Goal: Book appointment/travel/reservation

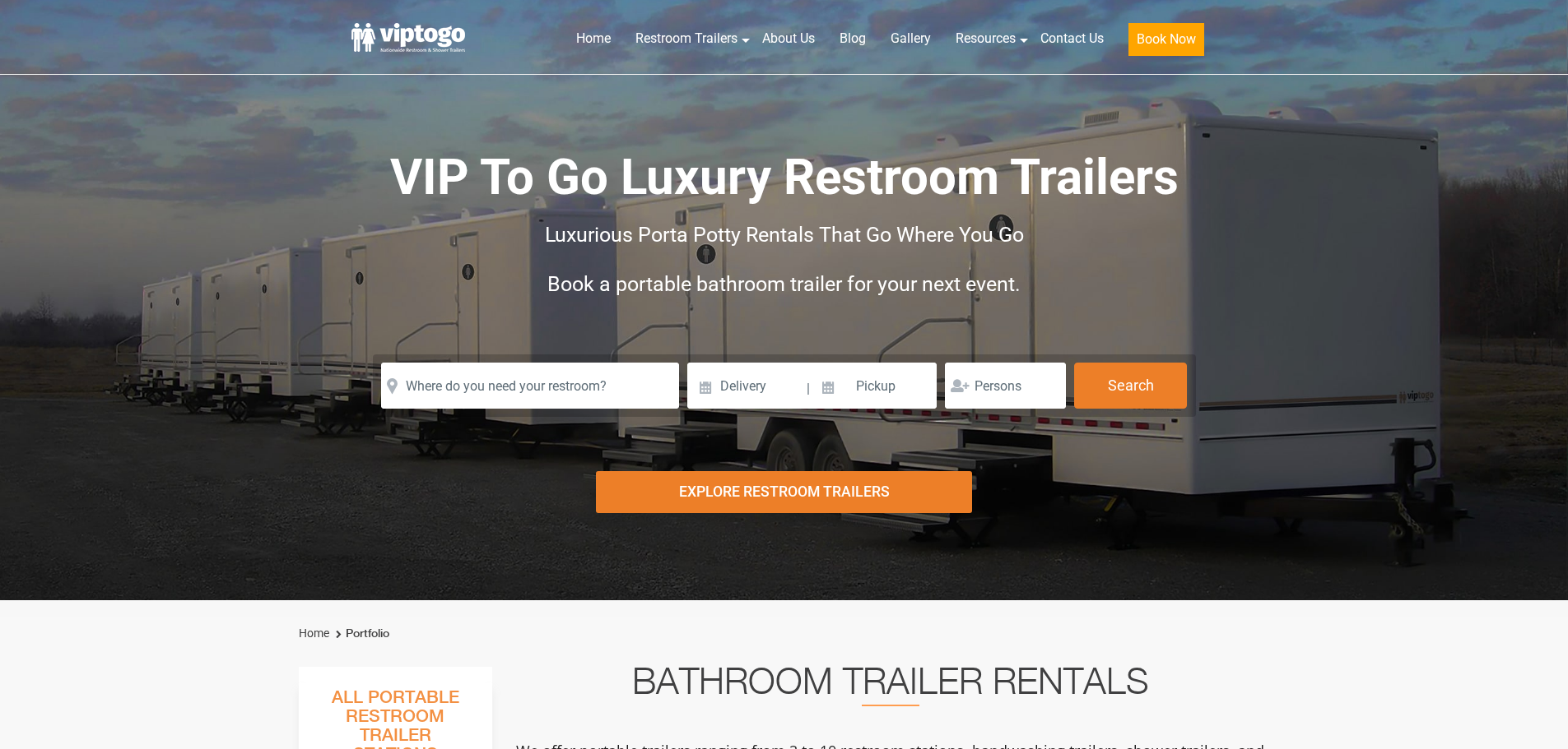
click at [590, 414] on form "Please Input Valid address with zipcode Please Input Valid address with zipcode…" at bounding box center [784, 385] width 823 height 62
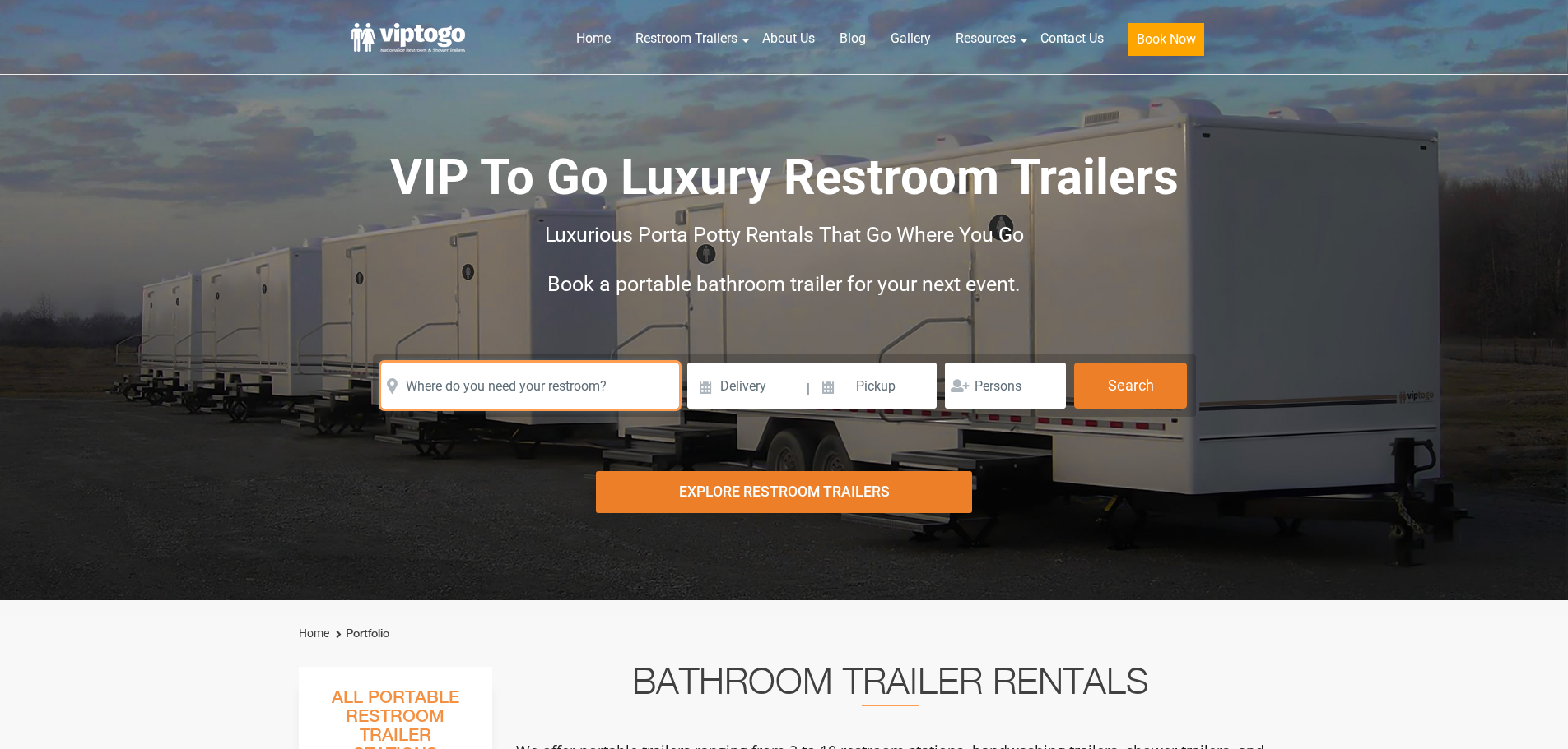
click at [545, 391] on input "text" at bounding box center [531, 385] width 298 height 46
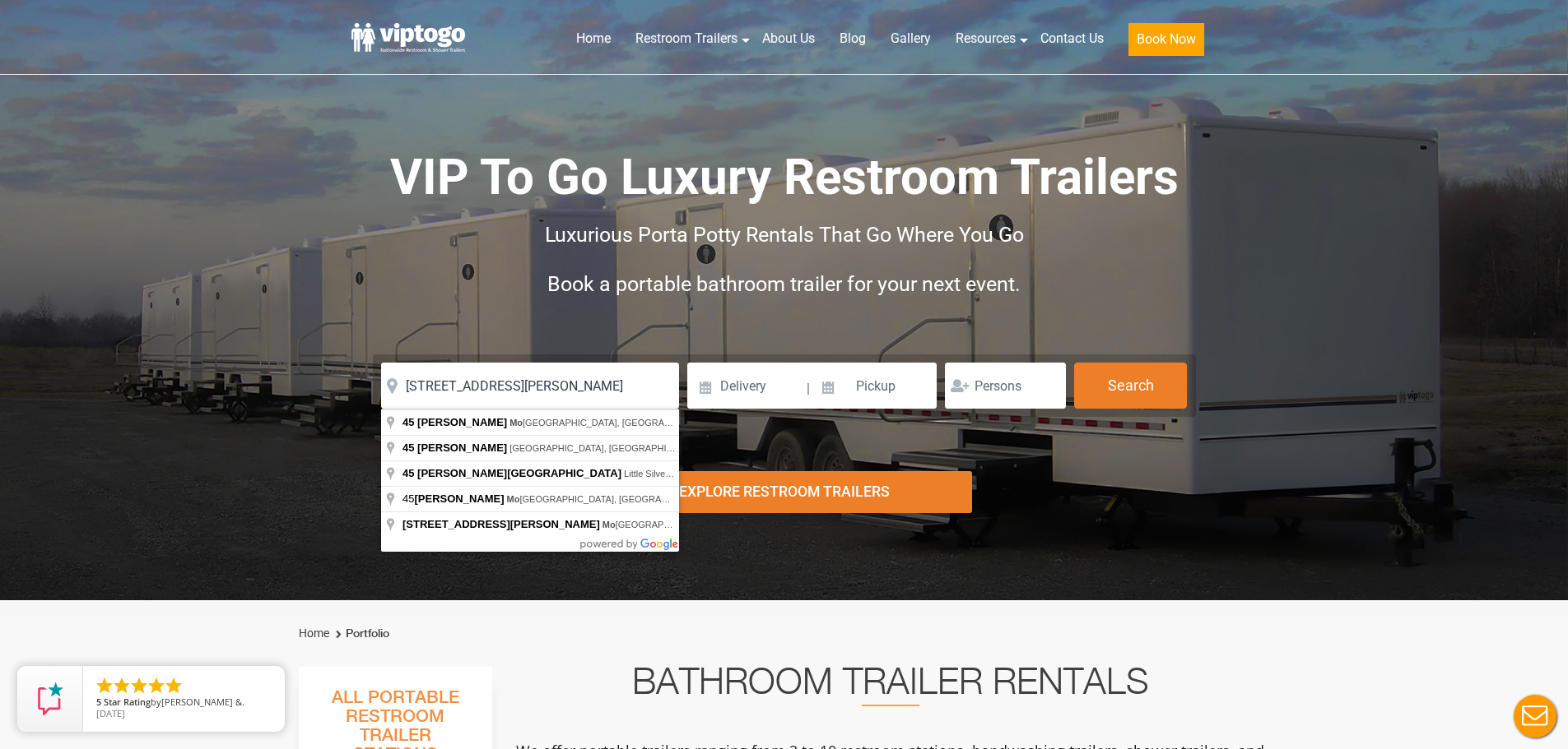
type input "[STREET_ADDRESS][PERSON_NAME][PERSON_NAME]"
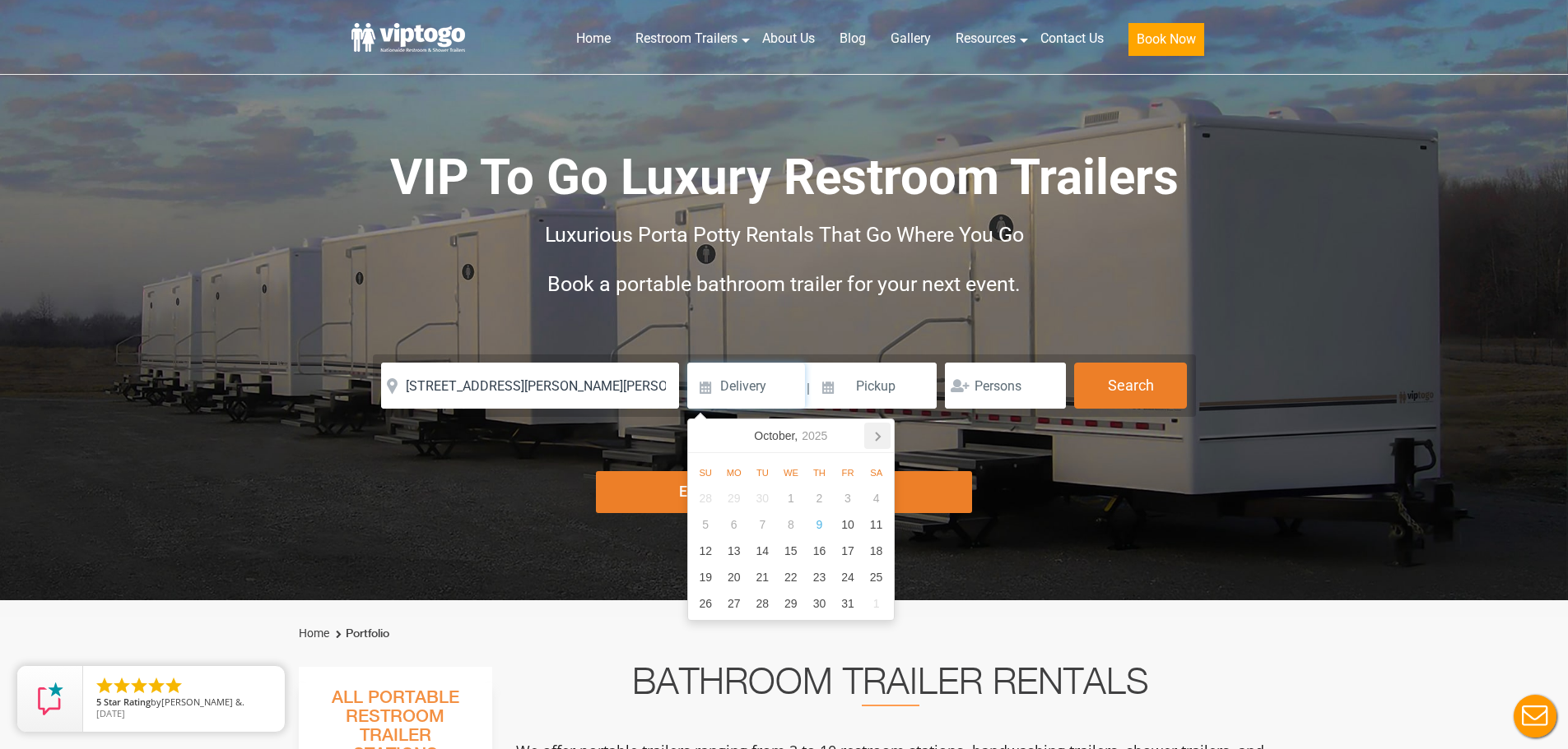
click at [877, 433] on icon at bounding box center [878, 437] width 4 height 8
click at [790, 581] on div "21" at bounding box center [791, 578] width 29 height 27
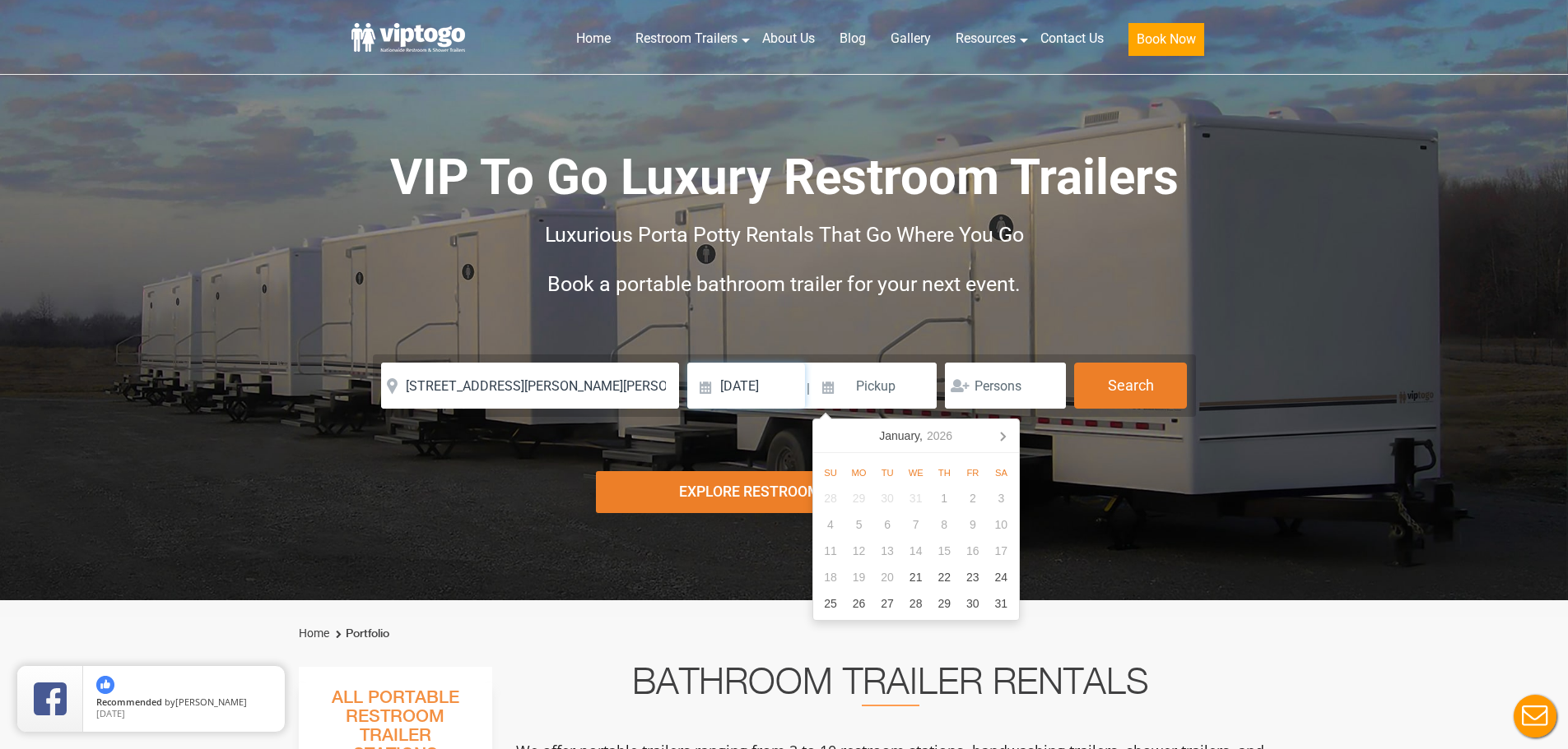
click at [761, 378] on input "[DATE]" at bounding box center [746, 385] width 117 height 46
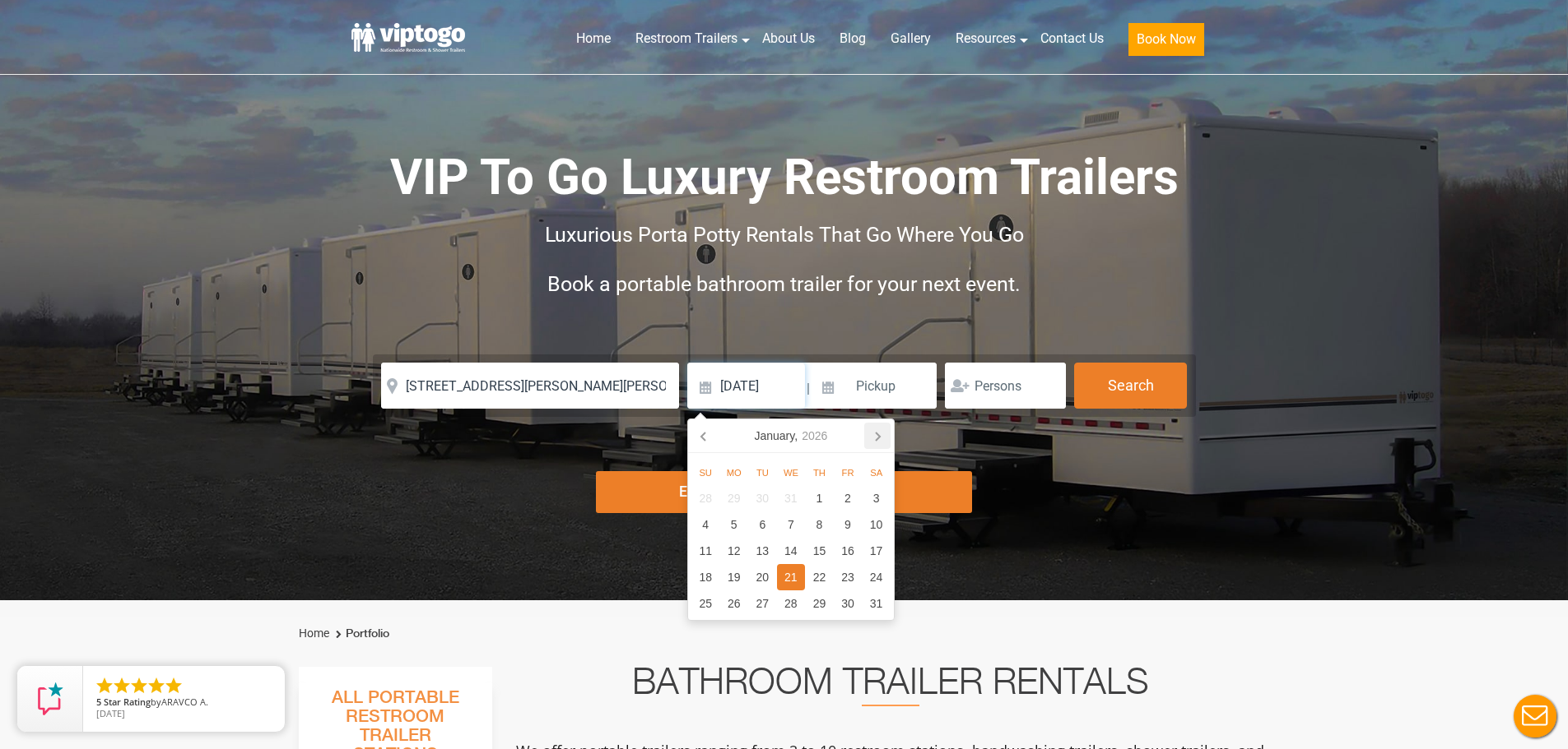
click at [888, 433] on icon at bounding box center [878, 436] width 27 height 27
click at [878, 548] on div "21" at bounding box center [876, 551] width 29 height 27
type input "[DATE]"
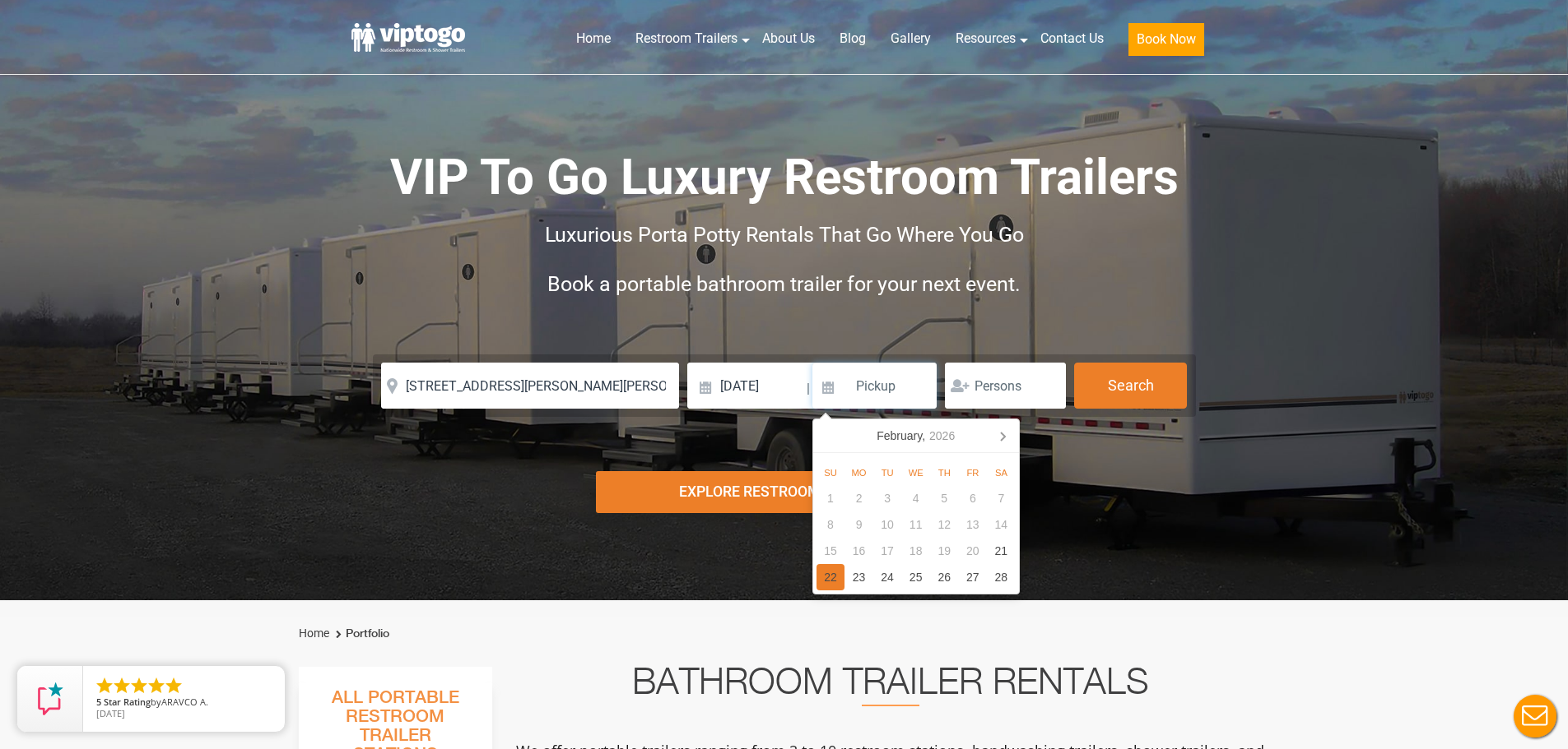
click at [829, 578] on div "22" at bounding box center [830, 578] width 29 height 27
type input "[DATE]"
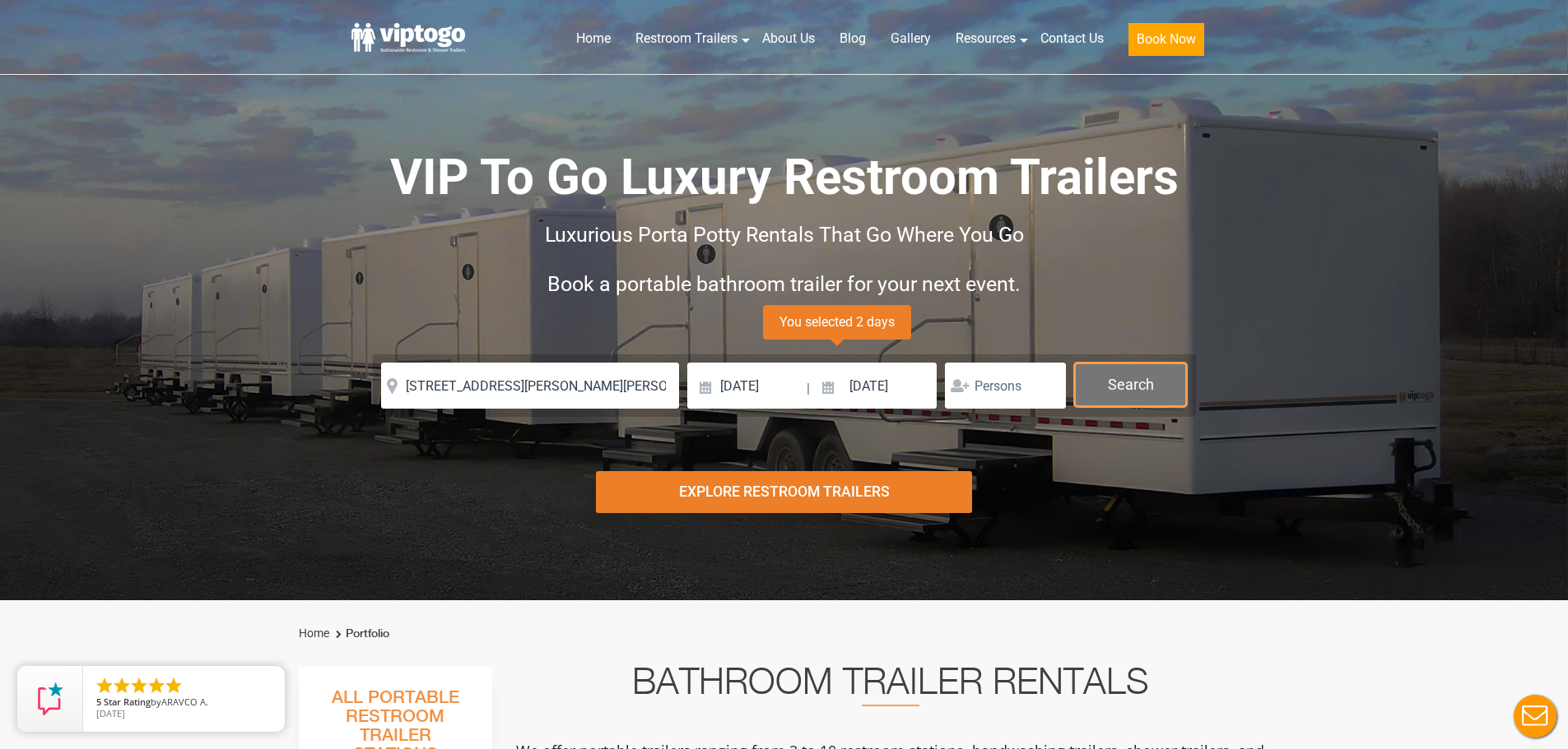
drag, startPoint x: 1159, startPoint y: 392, endPoint x: 1149, endPoint y: 386, distance: 11.7
click at [1159, 391] on button "Search" at bounding box center [1130, 384] width 112 height 44
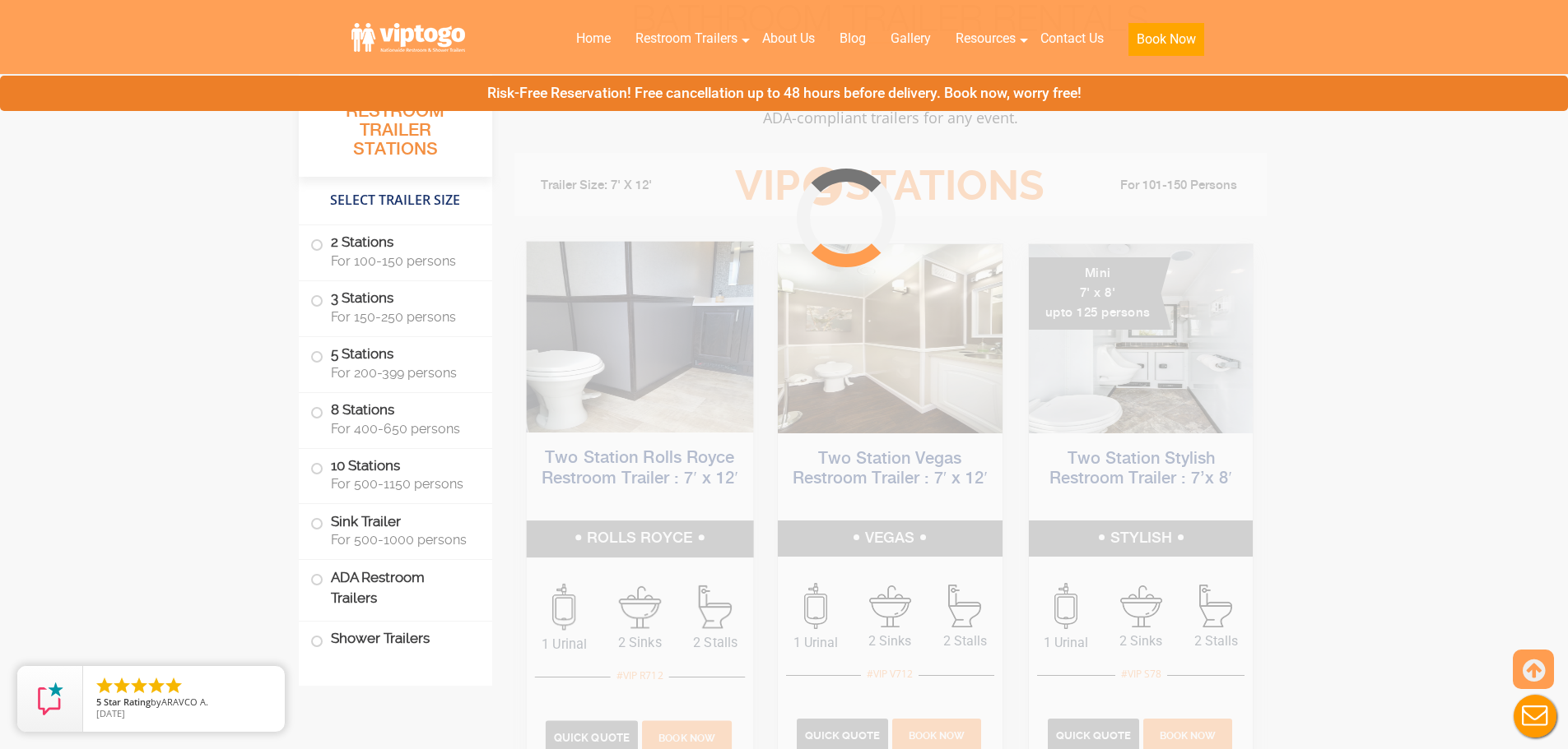
scroll to position [666, 0]
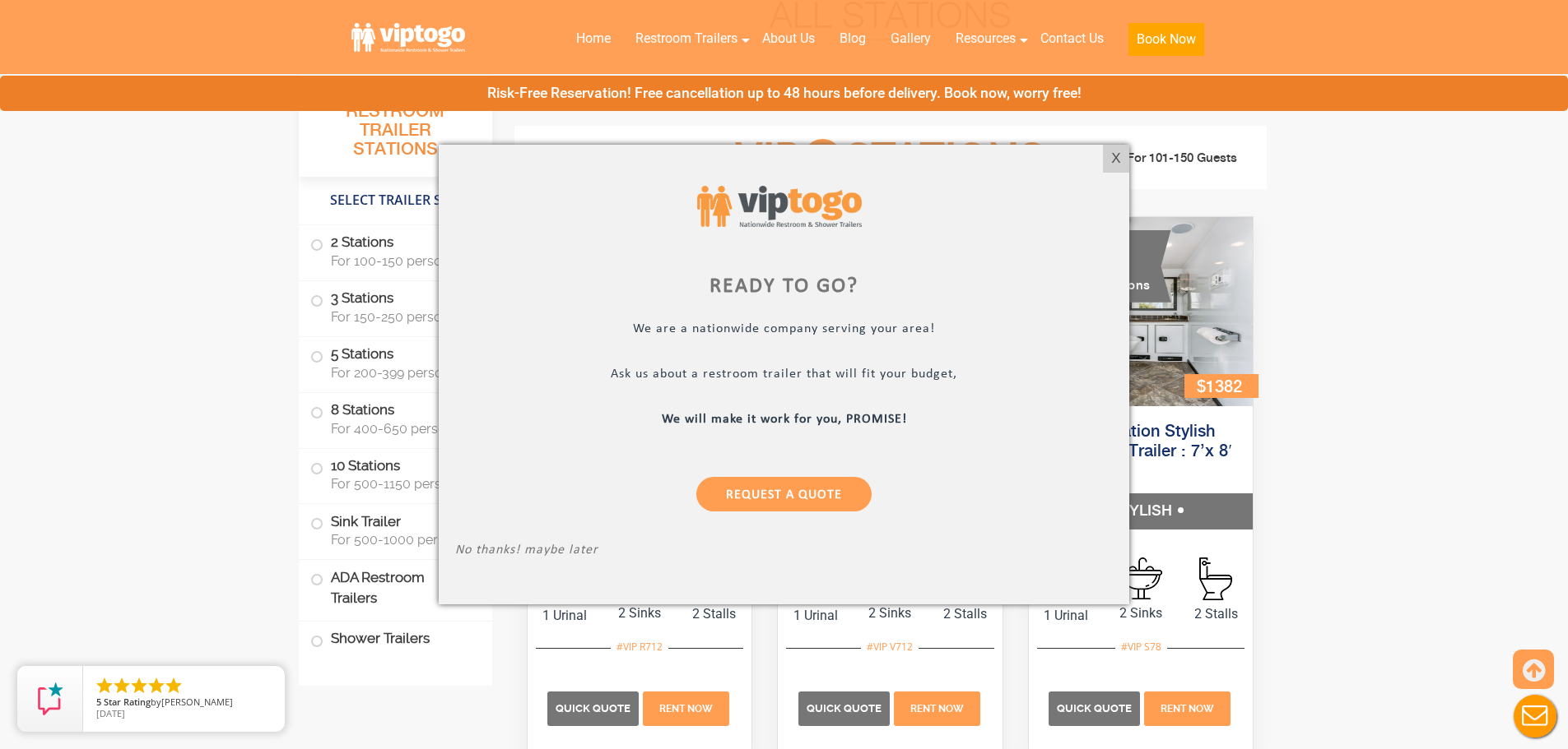
drag, startPoint x: 1108, startPoint y: 162, endPoint x: 1024, endPoint y: 161, distance: 84.0
click at [1108, 162] on div "X" at bounding box center [1116, 159] width 26 height 28
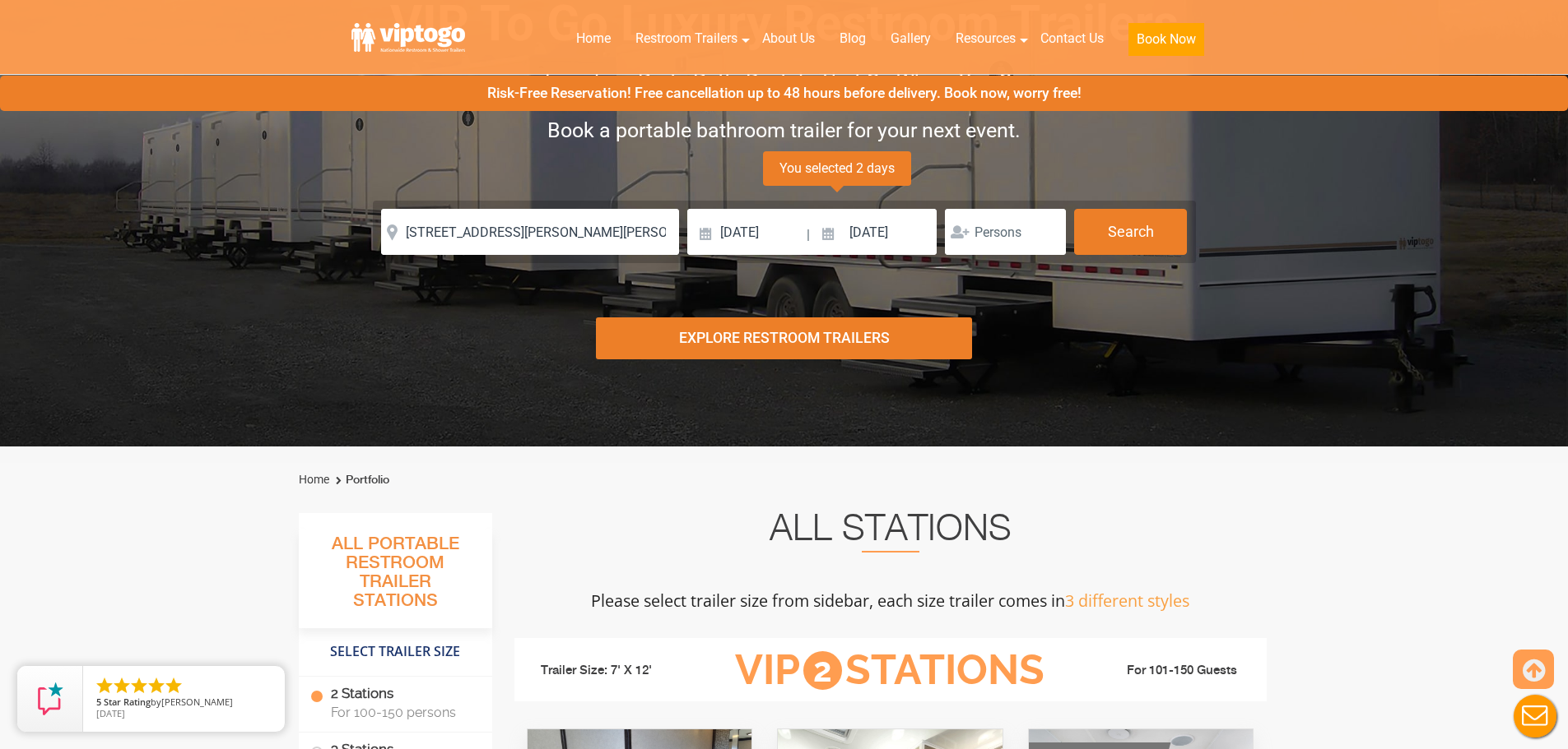
scroll to position [0, 0]
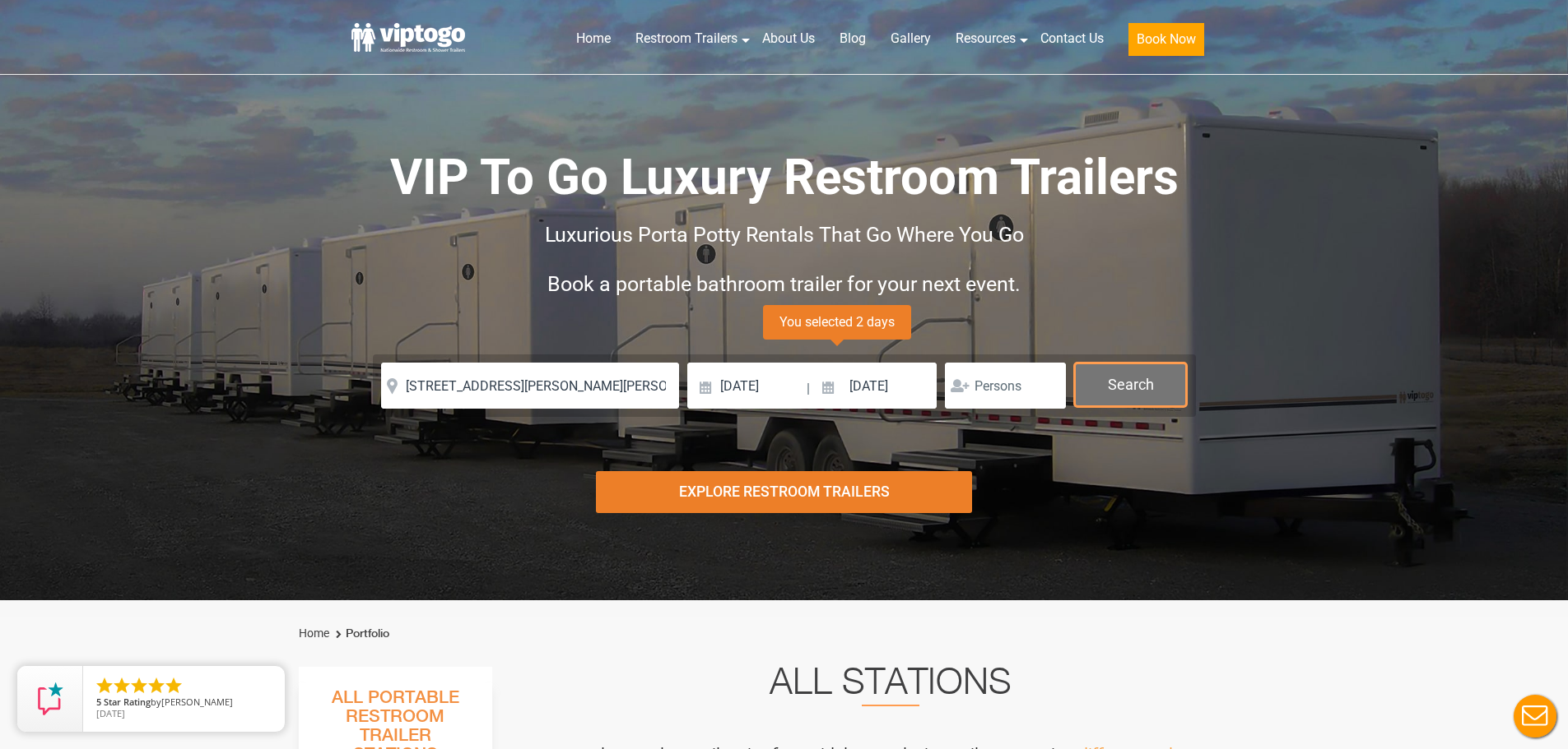
click at [1123, 390] on button "Search" at bounding box center [1130, 384] width 112 height 44
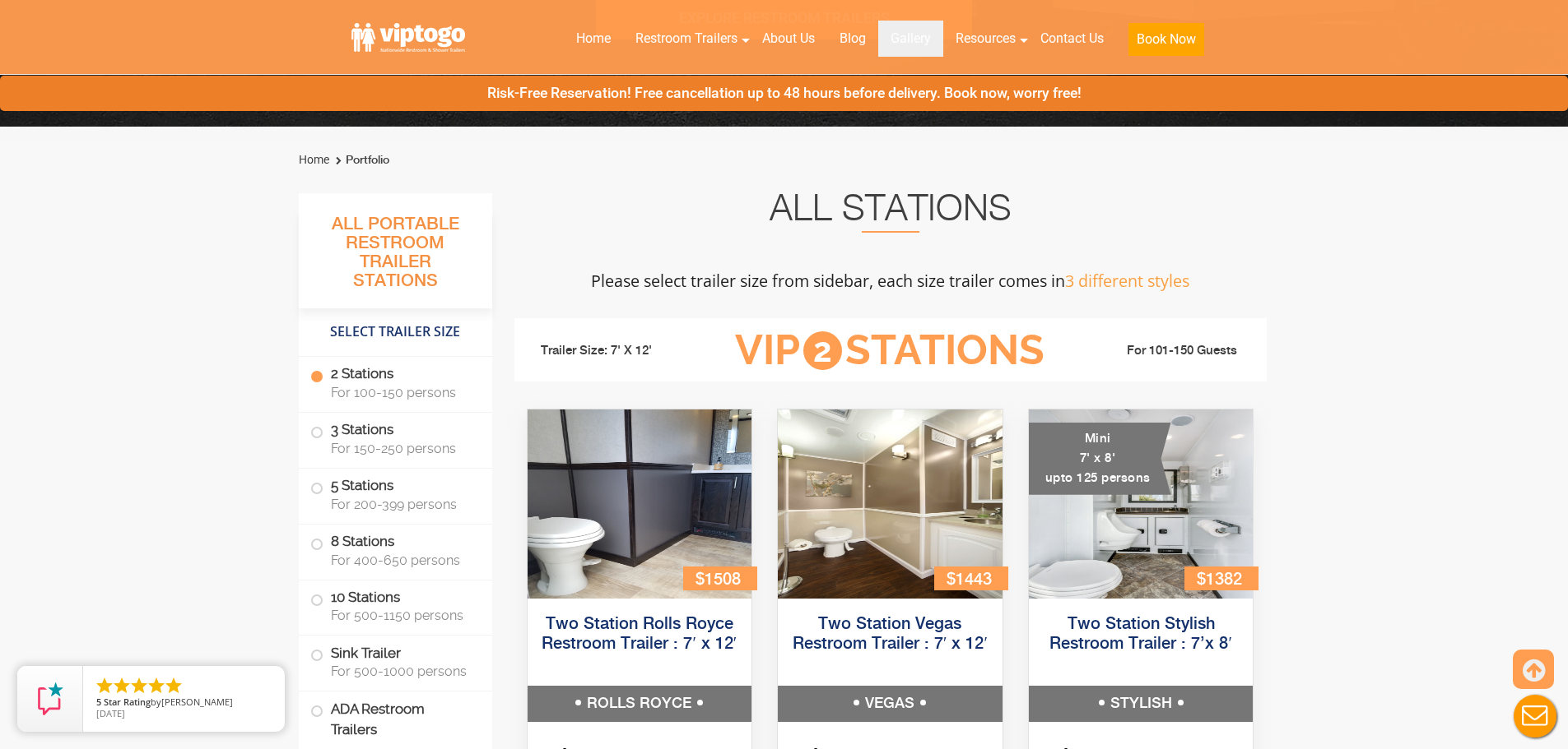
scroll to position [666, 0]
